Goal: Task Accomplishment & Management: Manage account settings

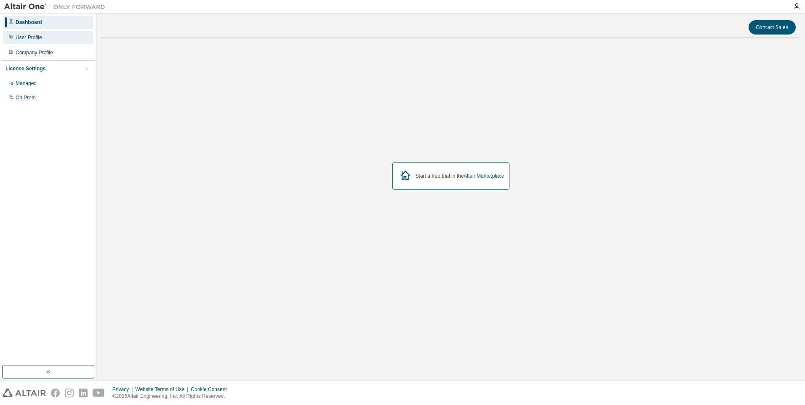
click at [28, 40] on div "User Profile" at bounding box center [29, 37] width 27 height 7
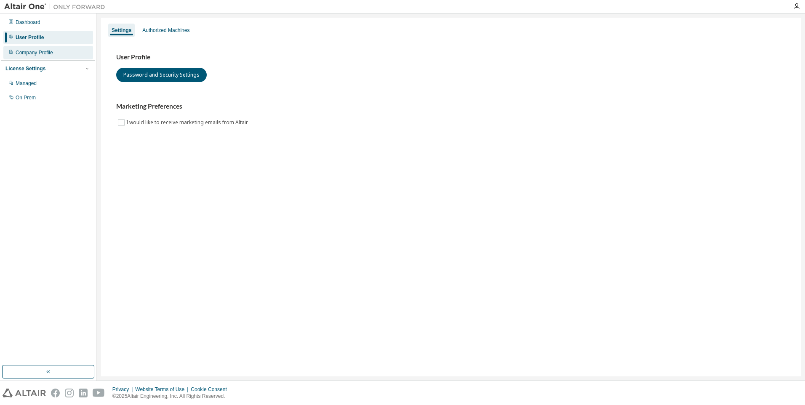
click at [32, 58] on div "Company Profile" at bounding box center [48, 52] width 90 height 13
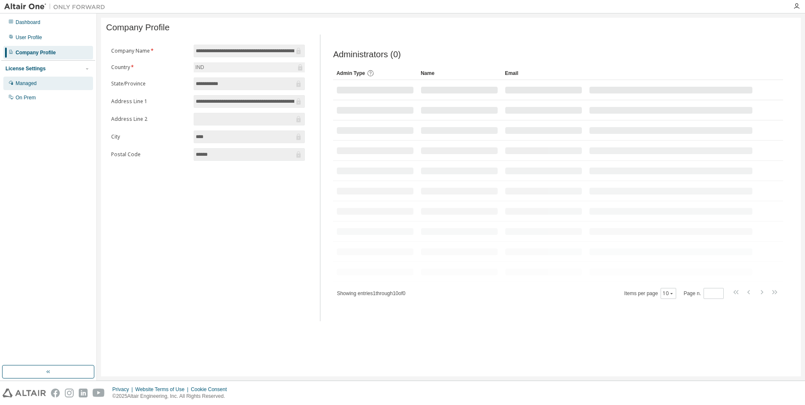
click at [29, 83] on div "Managed" at bounding box center [26, 83] width 21 height 7
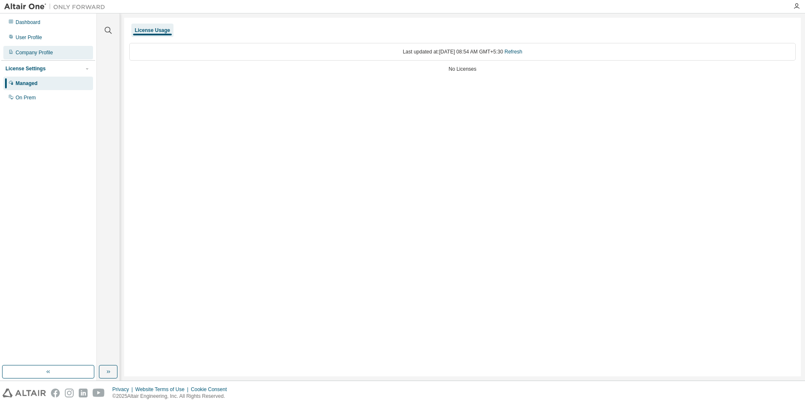
click at [30, 53] on div "Company Profile" at bounding box center [34, 52] width 37 height 7
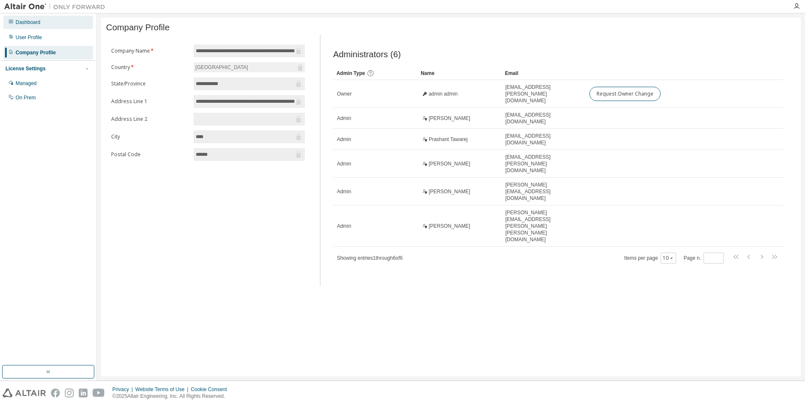
click at [30, 22] on div "Dashboard" at bounding box center [28, 22] width 25 height 7
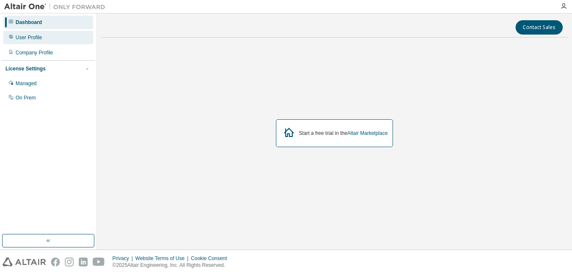
click at [28, 38] on div "User Profile" at bounding box center [29, 37] width 27 height 7
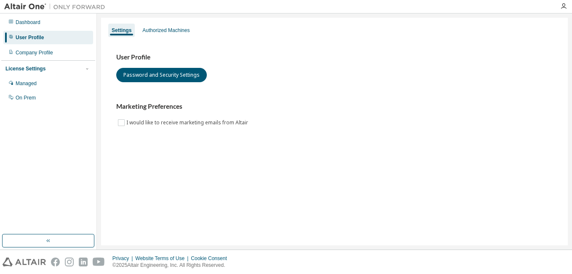
click at [559, 7] on div at bounding box center [563, 6] width 17 height 7
click at [564, 8] on icon "button" at bounding box center [563, 6] width 7 height 7
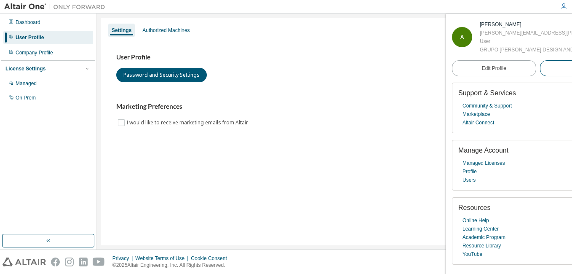
click at [541, 76] on button "Logout" at bounding box center [582, 68] width 84 height 16
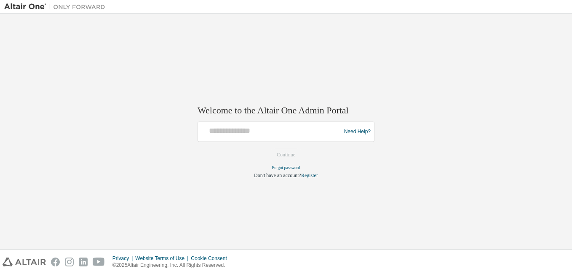
click at [287, 156] on form "Need Help? Please make sure that you provide your Global Login as email (e.g. @…" at bounding box center [285, 150] width 177 height 57
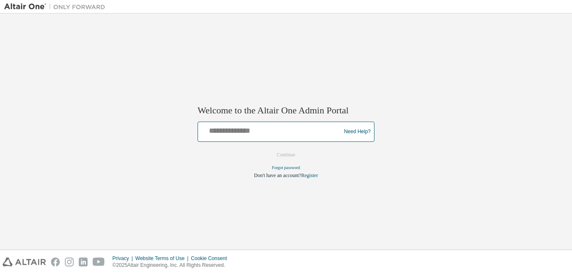
click at [260, 133] on input "text" at bounding box center [270, 130] width 138 height 12
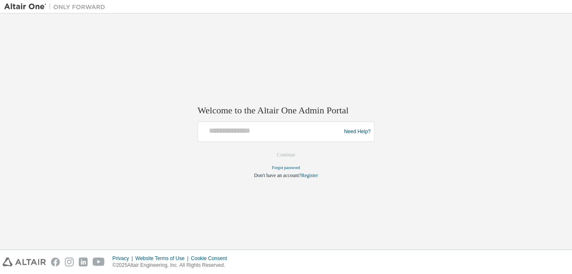
drag, startPoint x: 178, startPoint y: 203, endPoint x: 194, endPoint y: 200, distance: 15.8
click at [178, 203] on div "Welcome to the Altair One Admin Portal Need Help? Please make sure that you pro…" at bounding box center [285, 131] width 563 height 227
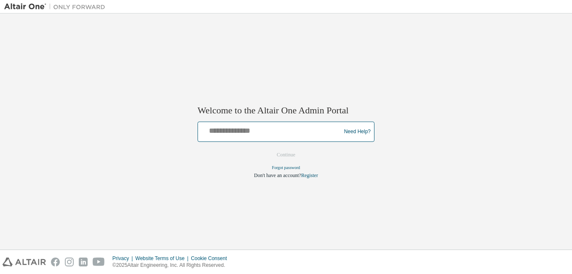
click at [232, 133] on input "text" at bounding box center [270, 130] width 138 height 12
paste input "**********"
type input "**********"
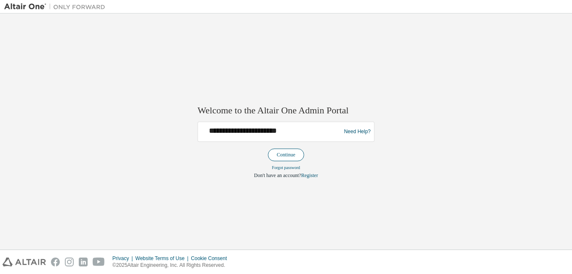
click at [291, 157] on button "Continue" at bounding box center [286, 155] width 36 height 13
